Goal: Task Accomplishment & Management: Manage account settings

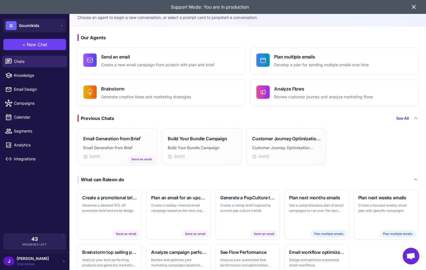
click at [417, 8] on icon at bounding box center [414, 7] width 7 height 7
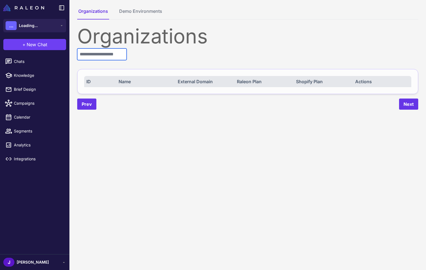
click at [92, 59] on input "text" at bounding box center [101, 54] width 49 height 12
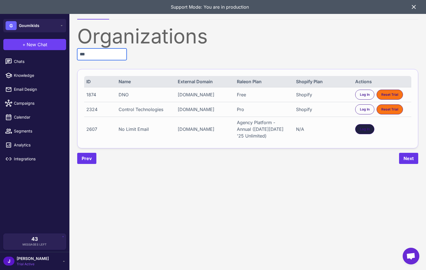
type input "***"
click at [364, 131] on span "Log In" at bounding box center [365, 128] width 10 height 5
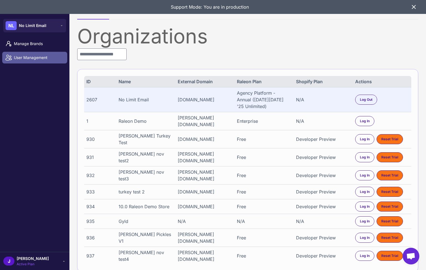
click at [27, 54] on span "User Management" at bounding box center [38, 57] width 49 height 6
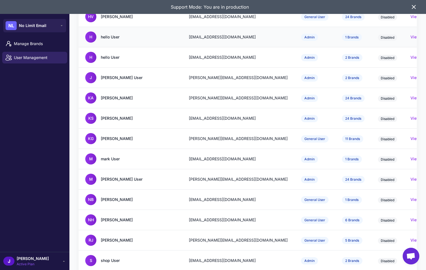
scroll to position [173, 0]
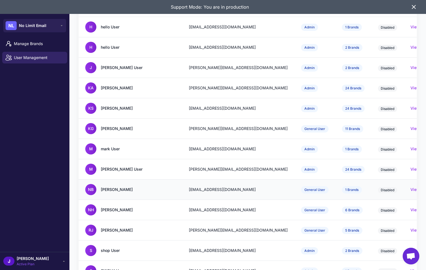
click at [114, 186] on div "[PERSON_NAME]" at bounding box center [117, 189] width 32 height 6
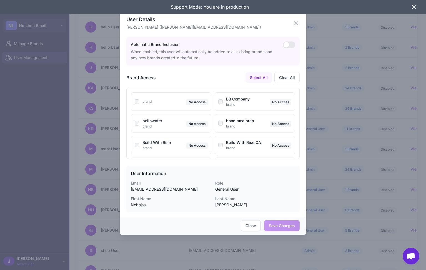
drag, startPoint x: 415, startPoint y: 5, endPoint x: 410, endPoint y: 6, distance: 5.0
click at [415, 6] on icon at bounding box center [414, 7] width 7 height 7
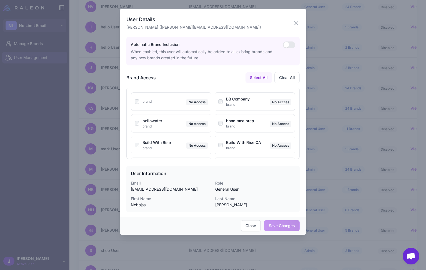
click at [285, 40] on div "Automatic Brand Inclusion When enabled, this user will automatically be added t…" at bounding box center [212, 51] width 173 height 28
click at [288, 48] on button "button" at bounding box center [289, 44] width 12 height 7
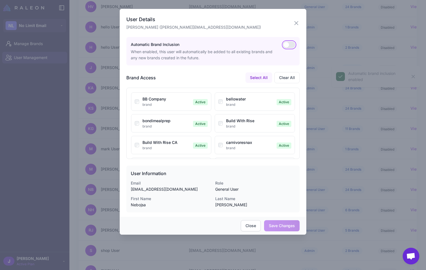
click at [291, 42] on button "button" at bounding box center [289, 44] width 12 height 7
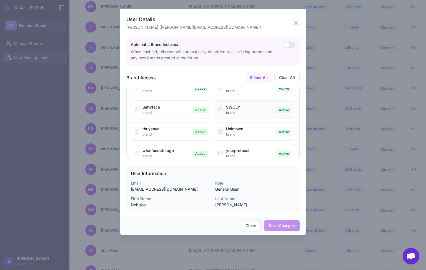
scroll to position [0, 0]
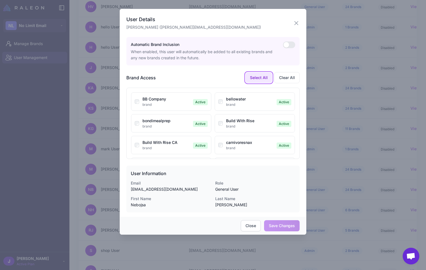
click at [260, 77] on button "Select All" at bounding box center [259, 77] width 27 height 11
click at [304, 22] on div "User Details Nebojsa Bozik (nebojsa@nolimitemail.com) Automatic Brand Inclusion…" at bounding box center [213, 113] width 187 height 208
click at [297, 22] on icon "button" at bounding box center [296, 22] width 3 height 3
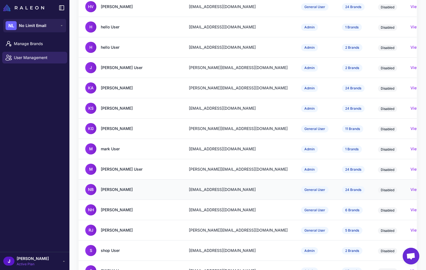
click at [119, 186] on div "[PERSON_NAME]" at bounding box center [117, 189] width 32 height 6
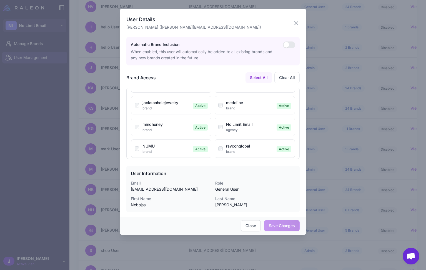
scroll to position [195, 0]
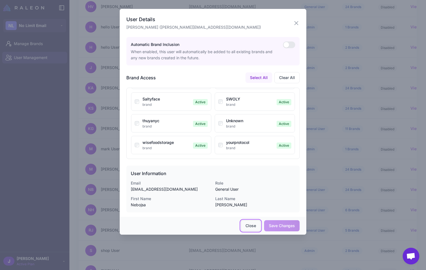
click at [252, 227] on button "Close" at bounding box center [251, 225] width 20 height 11
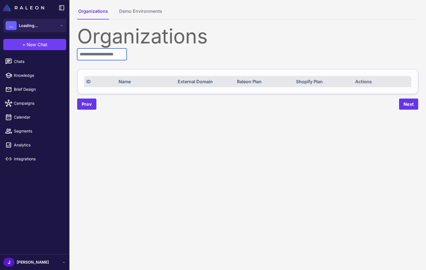
click at [102, 57] on input "text" at bounding box center [101, 54] width 49 height 12
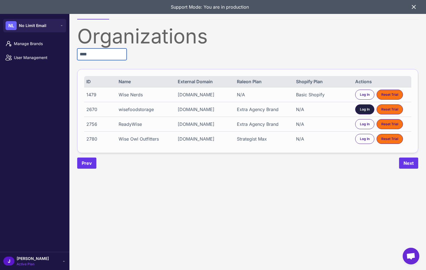
type input "****"
click at [359, 114] on div "Log In" at bounding box center [364, 109] width 19 height 10
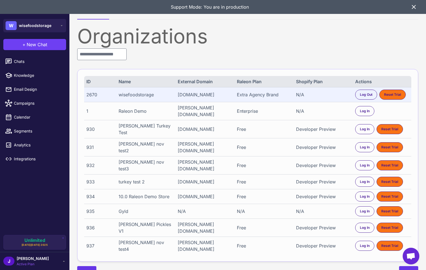
click at [23, 261] on span "Active Plan" at bounding box center [33, 263] width 32 height 5
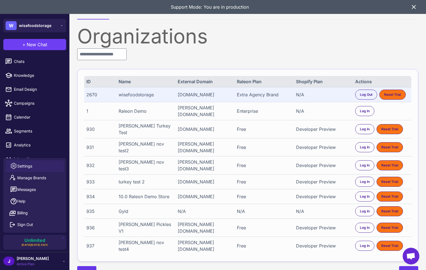
click at [21, 166] on span "Settings" at bounding box center [24, 166] width 15 height 6
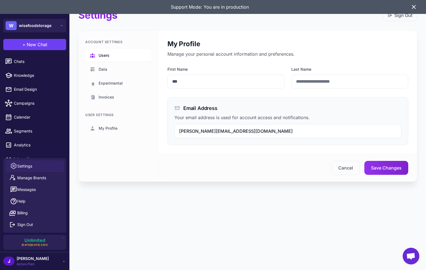
click at [108, 52] on span "Users" at bounding box center [104, 55] width 11 height 6
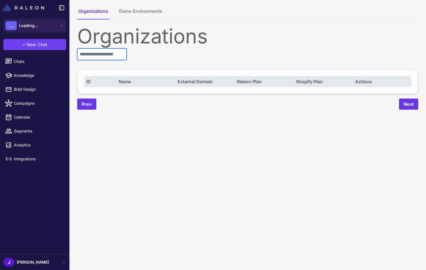
click at [107, 53] on input "text" at bounding box center [101, 54] width 49 height 12
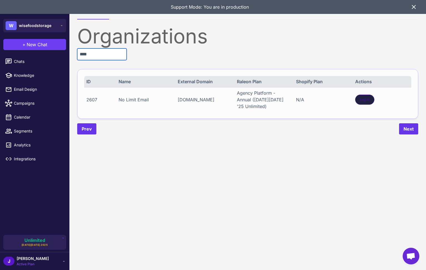
type input "****"
click at [370, 102] on div "Log In" at bounding box center [364, 99] width 19 height 10
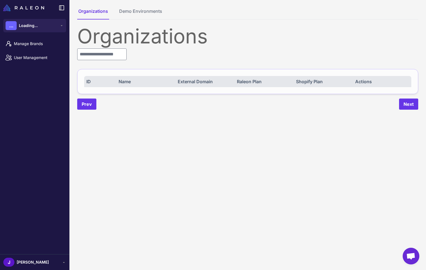
click at [22, 260] on span "[PERSON_NAME]" at bounding box center [33, 262] width 32 height 6
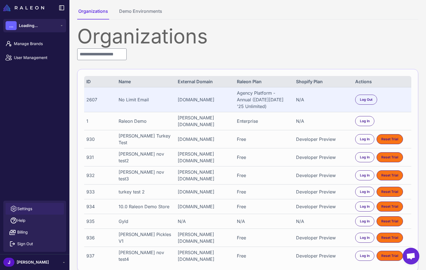
click at [22, 206] on span "Settings" at bounding box center [24, 208] width 15 height 6
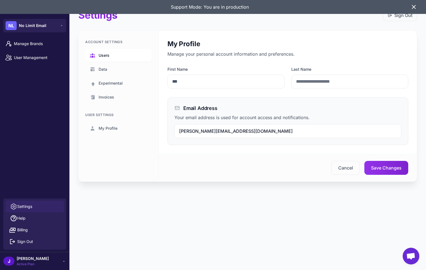
click at [111, 53] on link "Users" at bounding box center [118, 55] width 66 height 13
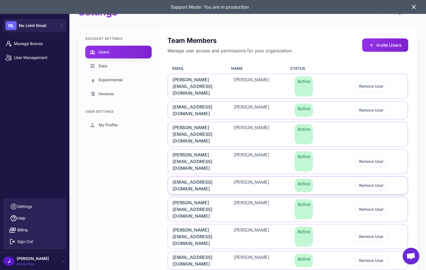
scroll to position [37, 0]
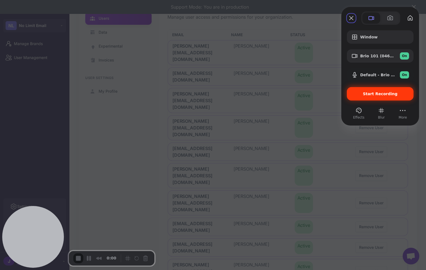
click at [377, 95] on span "Start Recording" at bounding box center [380, 93] width 35 height 4
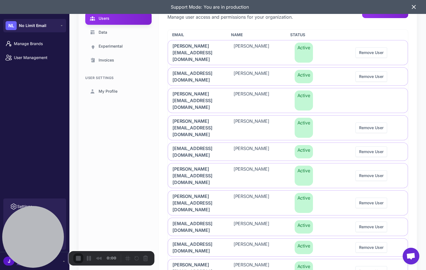
click at [204, 269] on div "3" at bounding box center [213, 272] width 426 height 5
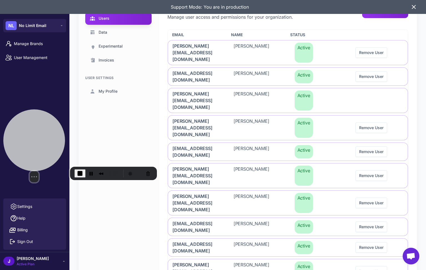
drag, startPoint x: 36, startPoint y: 225, endPoint x: 41, endPoint y: 120, distance: 105.1
click at [41, 120] on div at bounding box center [34, 140] width 62 height 62
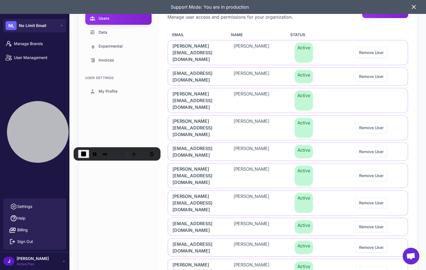
click at [413, 4] on icon at bounding box center [414, 7] width 7 height 7
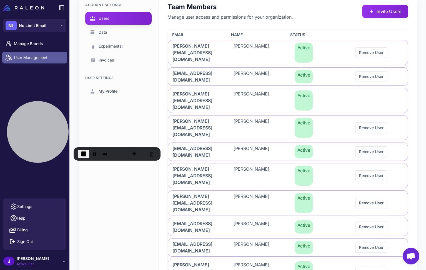
click at [26, 58] on span "User Management" at bounding box center [38, 57] width 49 height 6
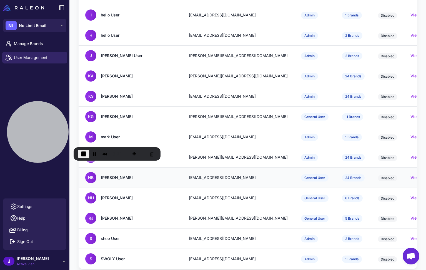
scroll to position [188, 0]
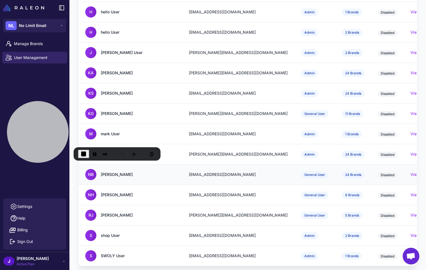
click at [189, 171] on div "[EMAIL_ADDRESS][DOMAIN_NAME]" at bounding box center [238, 174] width 99 height 6
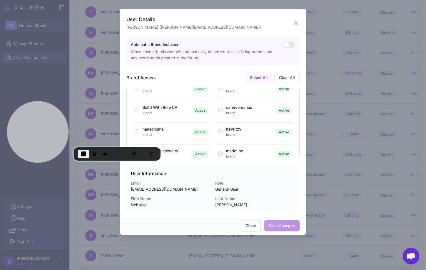
scroll to position [0, 0]
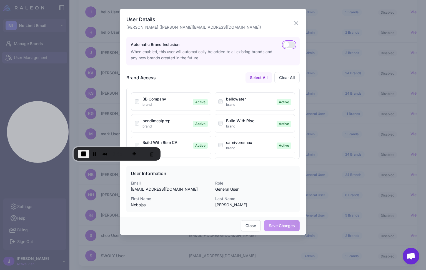
click at [289, 45] on button "button" at bounding box center [289, 44] width 12 height 7
click at [287, 41] on button "button" at bounding box center [289, 44] width 12 height 7
click at [261, 76] on button "Select All" at bounding box center [259, 77] width 27 height 11
click at [252, 227] on button "Close" at bounding box center [251, 225] width 20 height 11
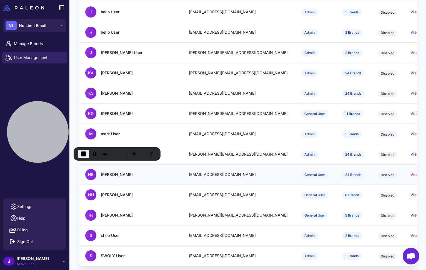
click at [182, 164] on td "nebojsa@nolimitemail.com" at bounding box center [238, 174] width 112 height 20
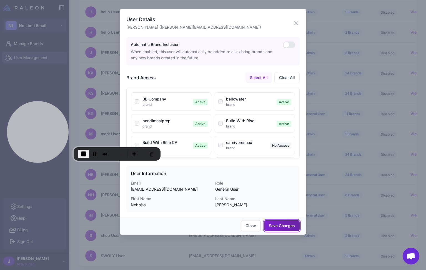
click at [286, 228] on button "Save Changes" at bounding box center [282, 225] width 36 height 11
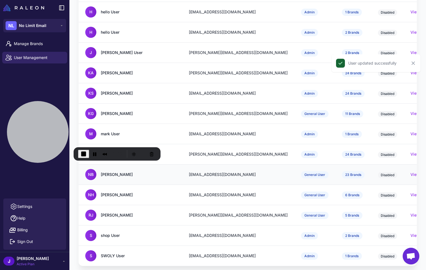
click at [137, 172] on div "NB Nebojsa Bozik" at bounding box center [130, 174] width 90 height 11
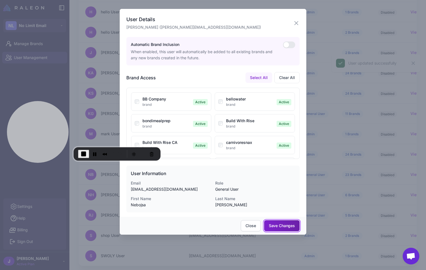
click at [281, 222] on button "Save Changes" at bounding box center [282, 225] width 36 height 11
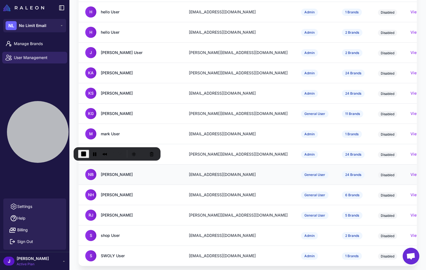
click at [125, 171] on div "Nebojsa Bozik" at bounding box center [117, 174] width 32 height 6
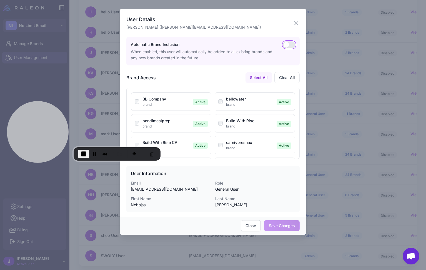
drag, startPoint x: 290, startPoint y: 45, endPoint x: 286, endPoint y: 47, distance: 4.3
click at [289, 46] on button "button" at bounding box center [289, 44] width 12 height 7
click at [286, 42] on button "button" at bounding box center [289, 44] width 12 height 7
click at [254, 225] on button "Close" at bounding box center [251, 225] width 20 height 11
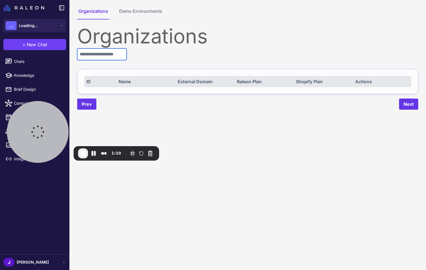
click at [101, 52] on input "text" at bounding box center [101, 54] width 49 height 12
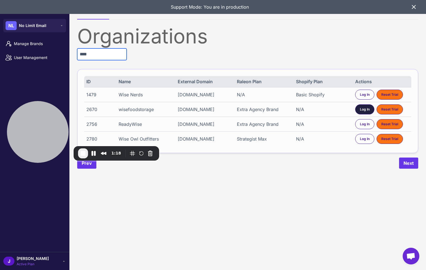
type input "****"
click at [365, 112] on span "Log In" at bounding box center [365, 109] width 10 height 5
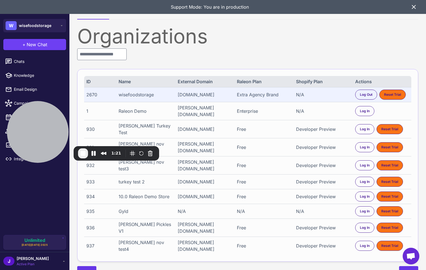
click at [24, 260] on span "[PERSON_NAME]" at bounding box center [33, 258] width 32 height 6
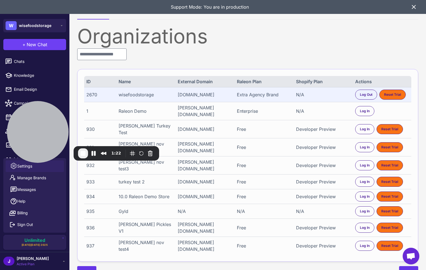
click at [20, 167] on span "Settings" at bounding box center [24, 166] width 15 height 6
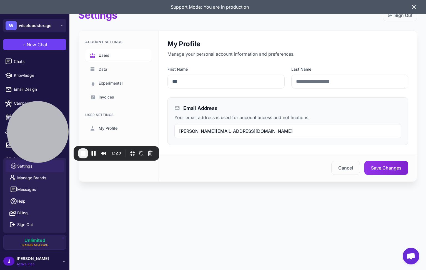
click at [106, 51] on link "Users" at bounding box center [118, 55] width 66 height 13
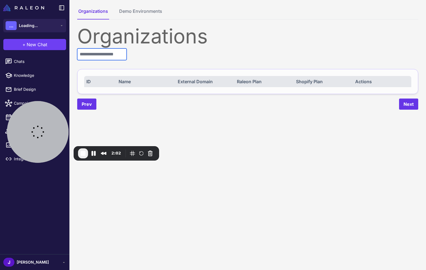
click at [91, 59] on input "text" at bounding box center [101, 54] width 49 height 12
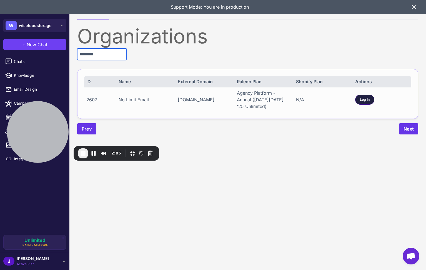
type input "********"
click at [366, 99] on span "Log In" at bounding box center [365, 99] width 10 height 5
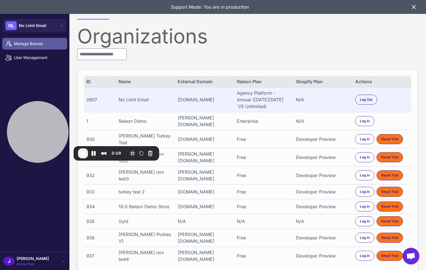
click at [29, 44] on span "Manage Brands" at bounding box center [38, 44] width 49 height 6
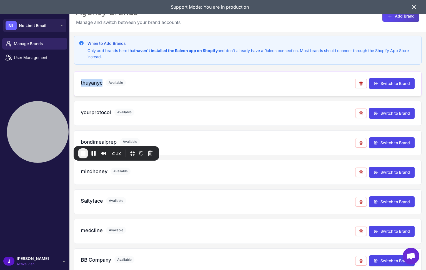
drag, startPoint x: 80, startPoint y: 84, endPoint x: 102, endPoint y: 84, distance: 21.4
click at [102, 84] on div "thuyanyc Available Switch to Brand" at bounding box center [248, 83] width 348 height 25
copy h3 "thuyanyc"
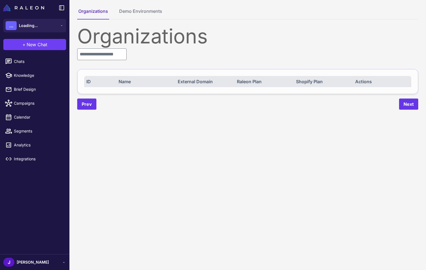
click at [106, 58] on input "text" at bounding box center [101, 54] width 49 height 12
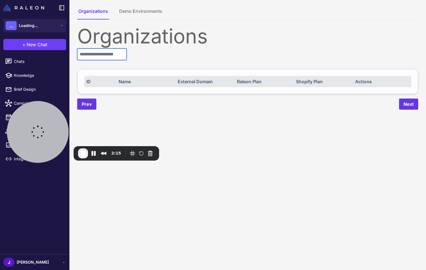
paste input "********"
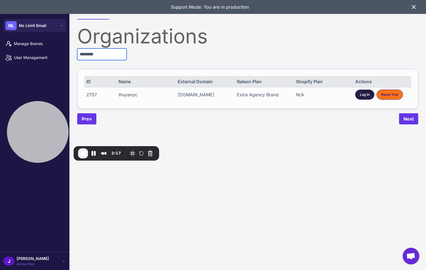
type input "********"
click at [362, 96] on span "Log In" at bounding box center [365, 94] width 10 height 5
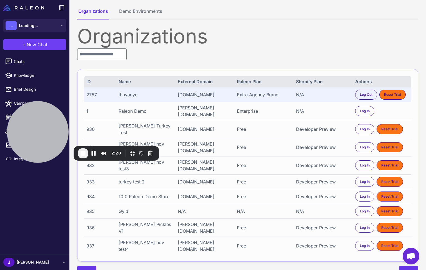
click at [38, 263] on div "[PERSON_NAME]" at bounding box center [34, 261] width 63 height 9
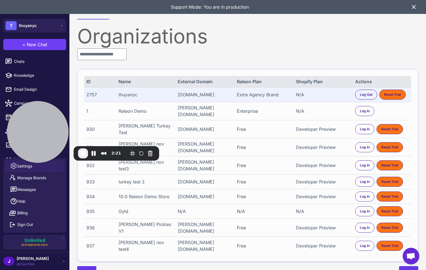
click at [23, 167] on span "Settings" at bounding box center [24, 166] width 15 height 6
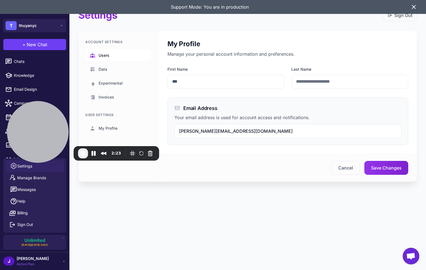
click at [104, 51] on link "Users" at bounding box center [118, 55] width 66 height 13
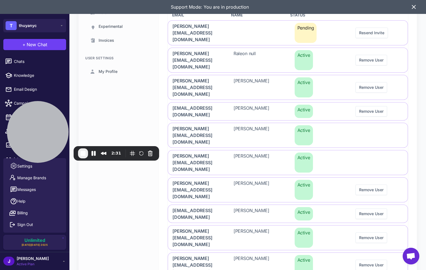
scroll to position [95, 0]
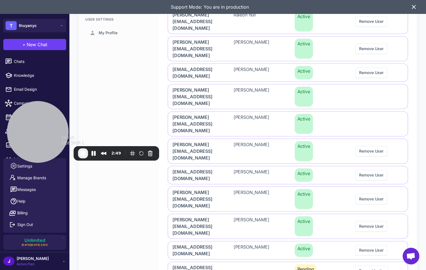
click at [78, 154] on button "End Recording" at bounding box center [83, 153] width 10 height 10
